Goal: Task Accomplishment & Management: Manage account settings

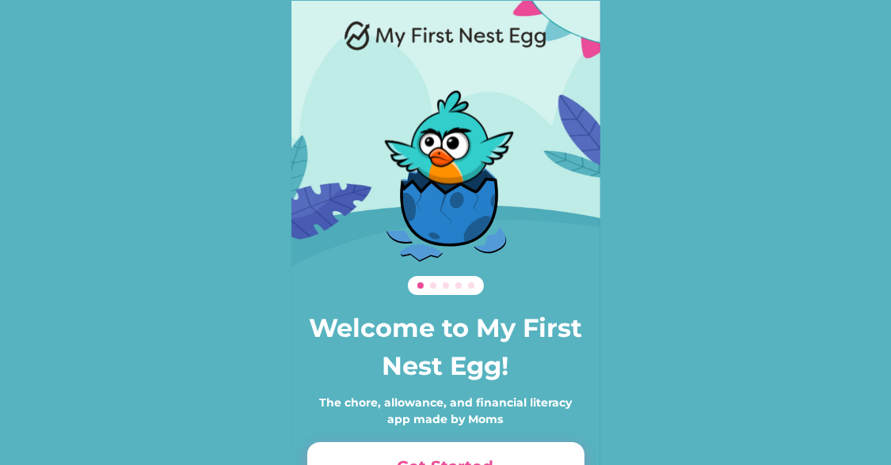
scroll to position [108, 0]
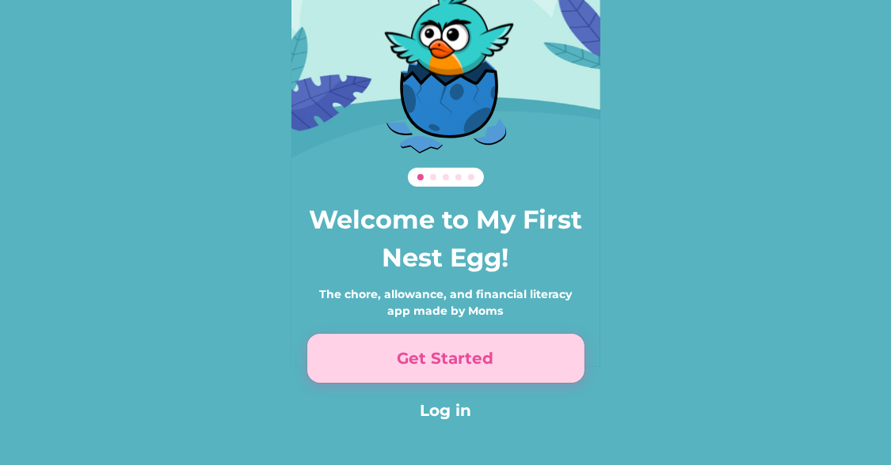
drag, startPoint x: 435, startPoint y: 348, endPoint x: 369, endPoint y: 354, distance: 65.9
click at [369, 354] on button "Get Started" at bounding box center [445, 358] width 277 height 49
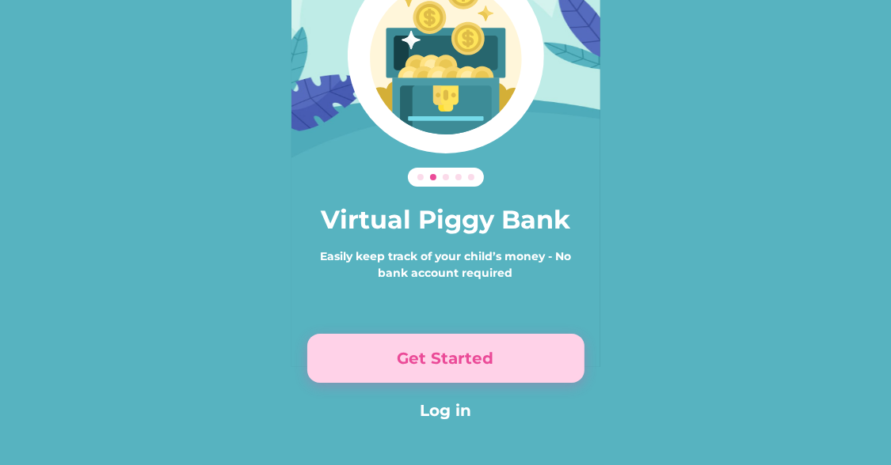
click at [369, 354] on button "Get Started" at bounding box center [445, 358] width 277 height 49
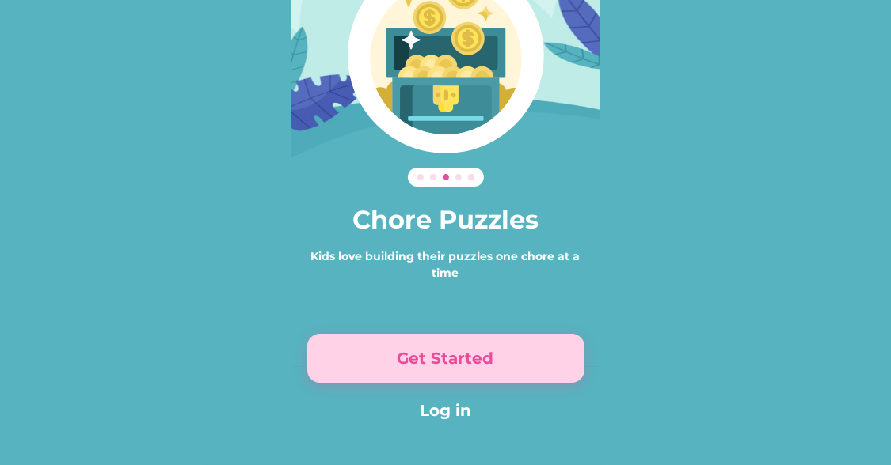
click at [369, 354] on button "Get Started" at bounding box center [445, 358] width 277 height 49
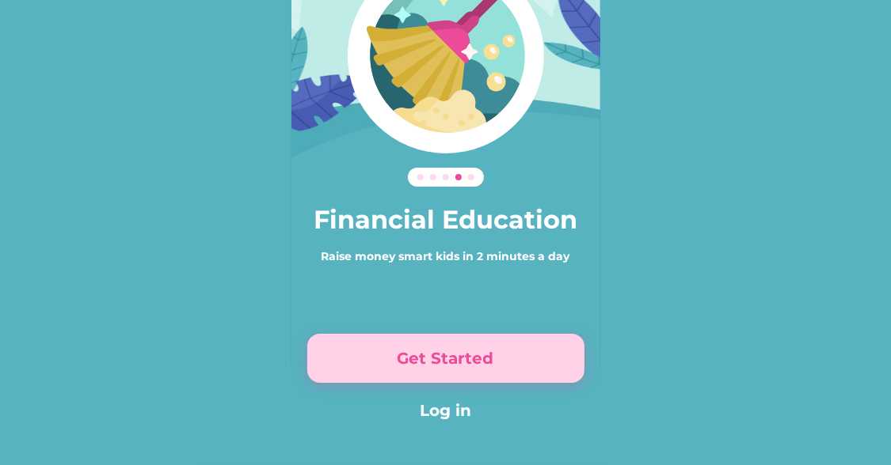
click at [369, 354] on button "Get Started" at bounding box center [445, 358] width 277 height 49
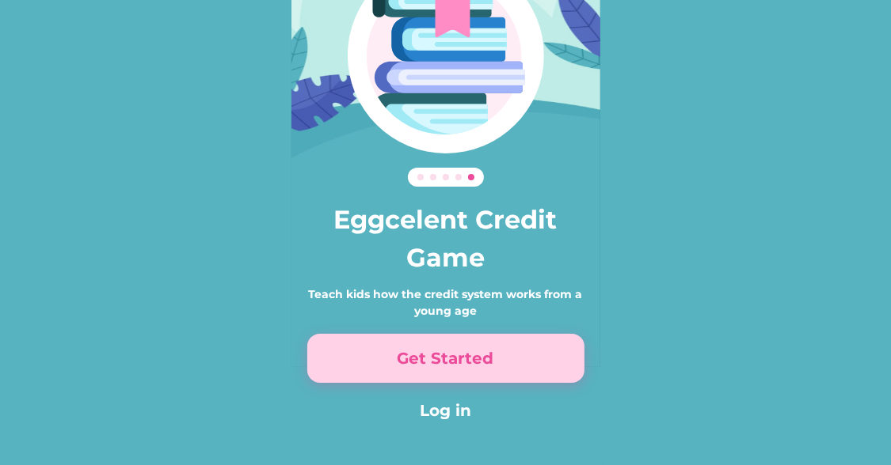
click at [369, 354] on button "Get Started" at bounding box center [445, 358] width 277 height 49
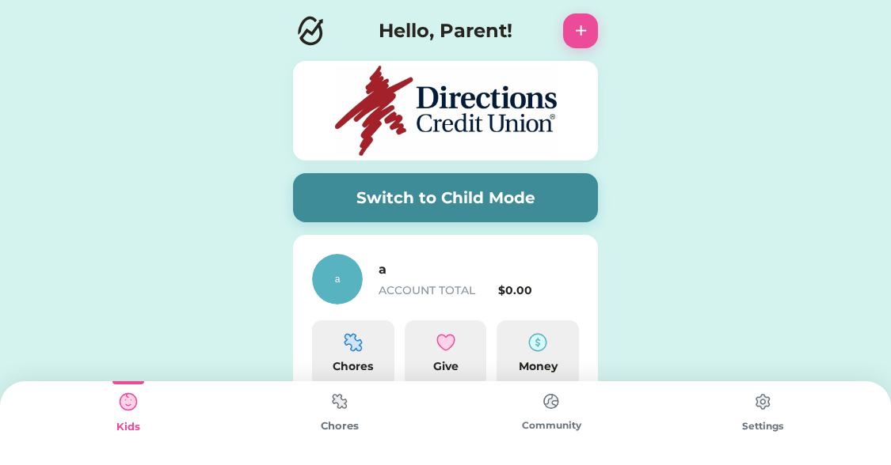
click at [764, 408] on img at bounding box center [763, 402] width 32 height 32
